Goal: Navigation & Orientation: Find specific page/section

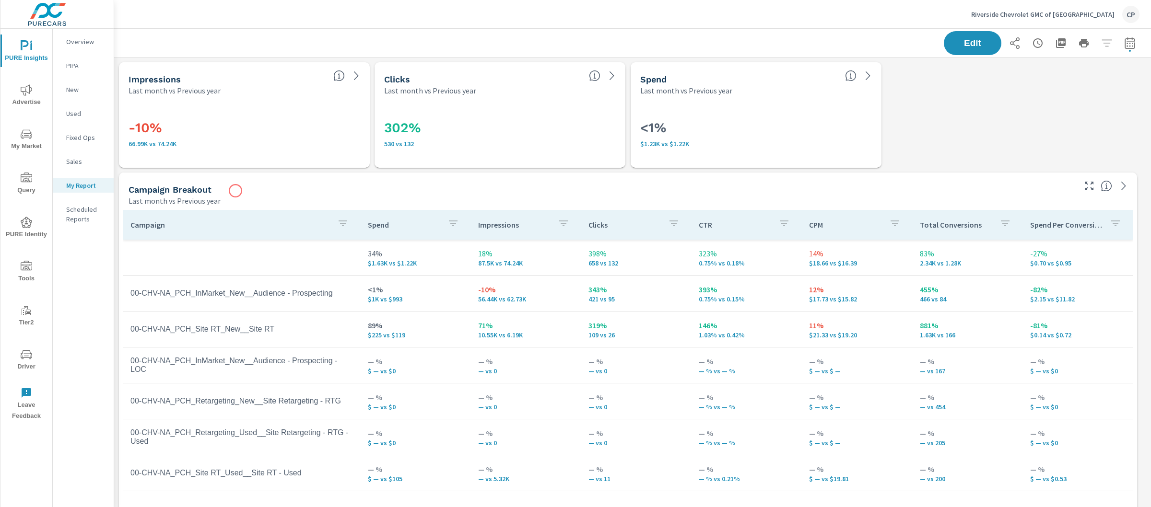
scroll to position [3552, 1046]
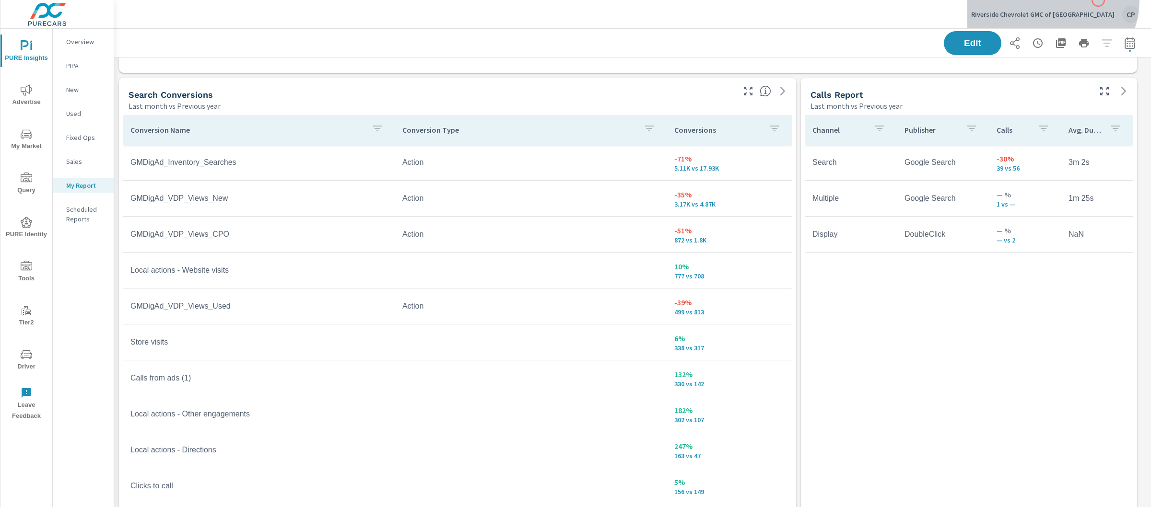
click at [1098, 0] on button "Riverside Chevrolet GMC of Rome CP" at bounding box center [1055, 14] width 176 height 28
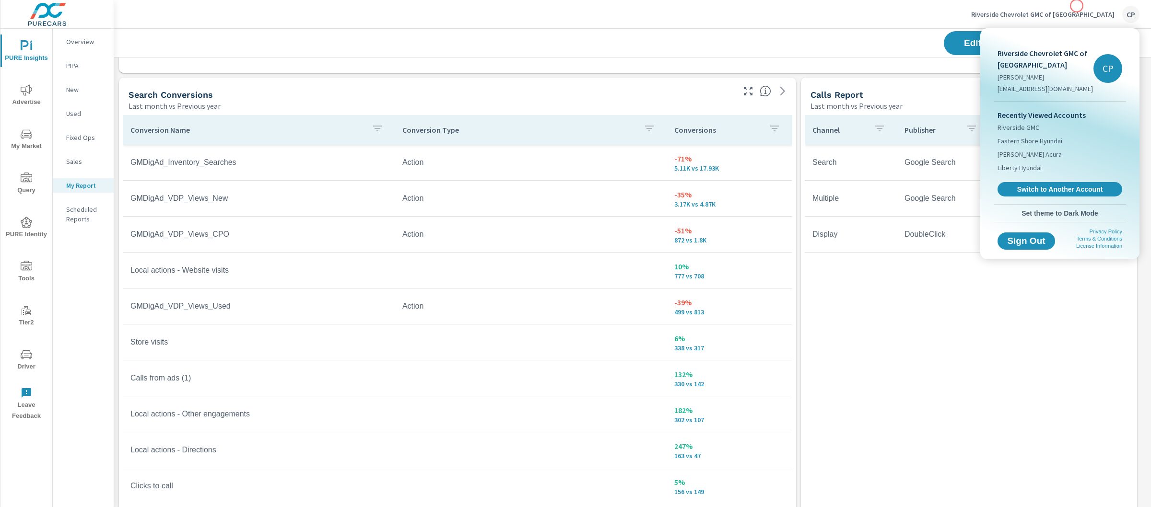
click at [1077, 6] on div at bounding box center [575, 253] width 1151 height 507
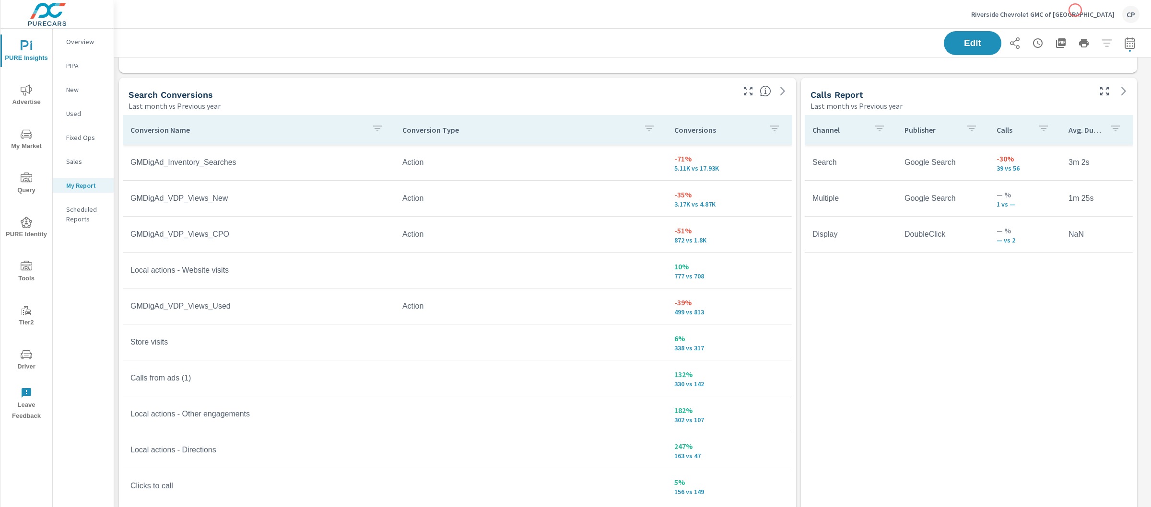
click at [1075, 11] on p "Riverside Chevrolet GMC of Rome" at bounding box center [1042, 14] width 143 height 9
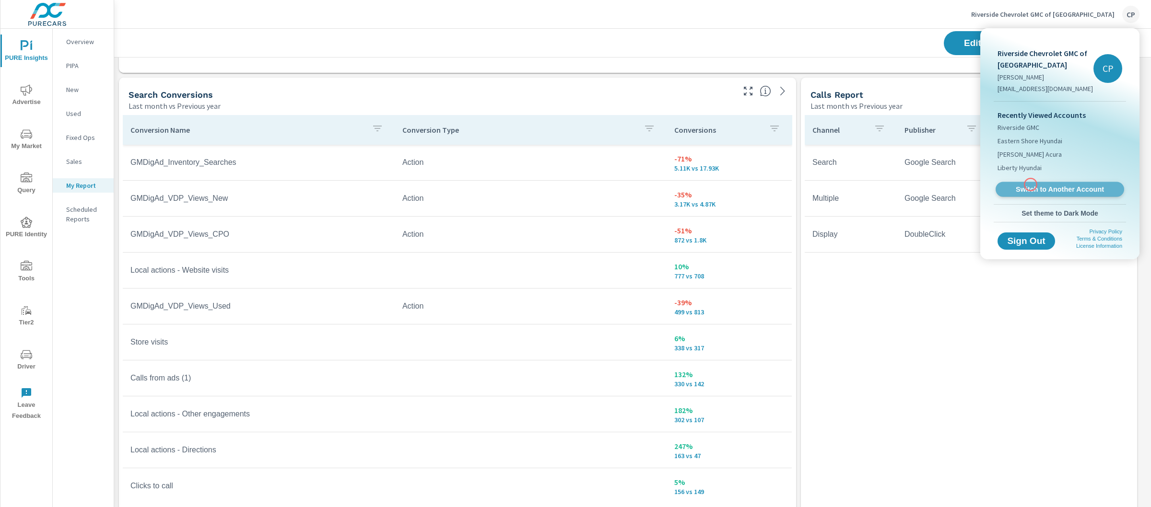
click at [1031, 185] on span "Switch to Another Account" at bounding box center [1059, 189] width 117 height 9
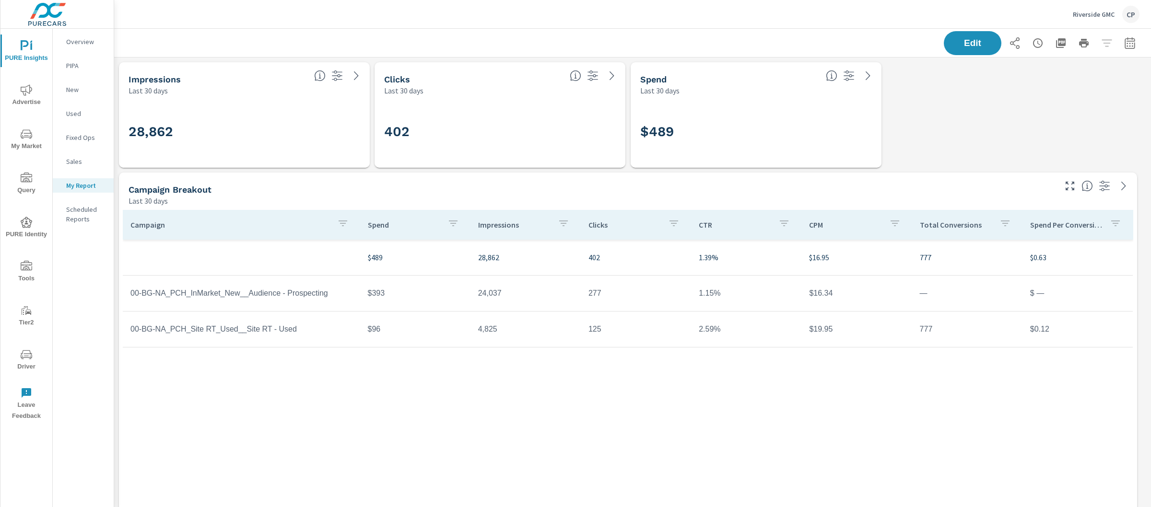
scroll to position [3663, 1046]
